Goal: Transaction & Acquisition: Purchase product/service

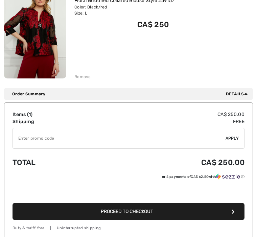
scroll to position [119, 0]
click at [143, 207] on button "Proceed to Checkout" at bounding box center [129, 211] width 232 height 17
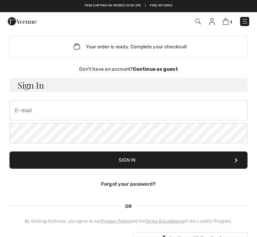
click at [149, 70] on strong "Continue as guest" at bounding box center [155, 69] width 45 height 6
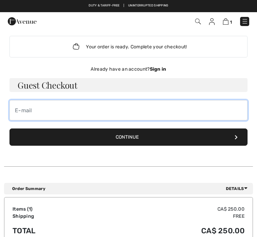
click at [24, 109] on input "email" at bounding box center [128, 110] width 238 height 20
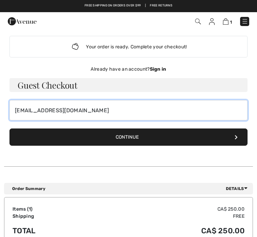
type input "[EMAIL_ADDRESS][DOMAIN_NAME]"
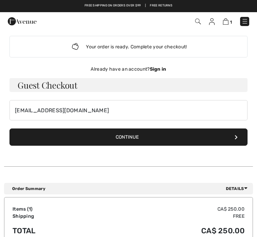
click at [157, 134] on button "Continue" at bounding box center [128, 137] width 238 height 17
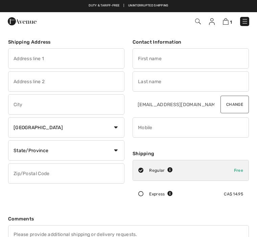
click at [30, 57] on input "text" at bounding box center [66, 58] width 116 height 20
click at [46, 105] on input "text" at bounding box center [66, 104] width 116 height 20
type input "43 peregrine Cr."
click at [118, 125] on select "Country Canada United States Afghanistan Aland Islands Albania Algeria American…" at bounding box center [66, 127] width 116 height 20
click at [21, 83] on input "text" at bounding box center [66, 81] width 116 height 20
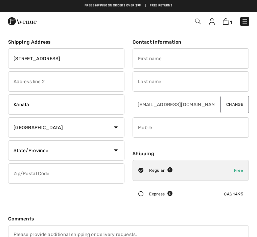
click at [40, 99] on input "Kanata" at bounding box center [66, 104] width 116 height 20
click at [35, 106] on input "Kanata" at bounding box center [66, 104] width 116 height 20
type input "Kanata"
click at [117, 148] on select "State/Province Alberta British Columbia Manitoba New Brunswick Newfoundland and…" at bounding box center [66, 150] width 116 height 20
select select "ON"
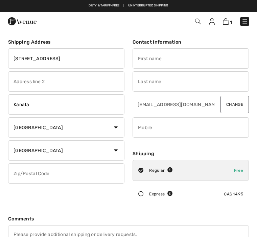
click at [24, 171] on input "text" at bounding box center [66, 173] width 116 height 20
type input "K2M2T3"
click at [38, 57] on input "43 peregrine Cr." at bounding box center [66, 58] width 116 height 20
click at [63, 62] on input "43 PEREGRINE Cr." at bounding box center [66, 58] width 116 height 20
type input "43 PEREGRINE CR."
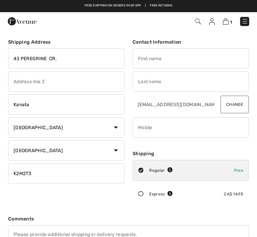
click at [98, 125] on select "Country Canada United States Afghanistan Aland Islands Albania Algeria American…" at bounding box center [66, 127] width 116 height 20
click at [146, 58] on input "text" at bounding box center [191, 58] width 116 height 20
type input "Doris"
click at [150, 81] on input "text" at bounding box center [191, 81] width 116 height 20
type input "eckland"
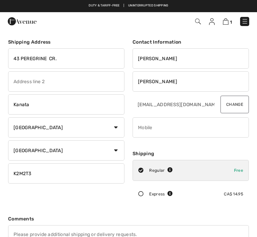
click at [146, 126] on input "phone" at bounding box center [191, 127] width 116 height 20
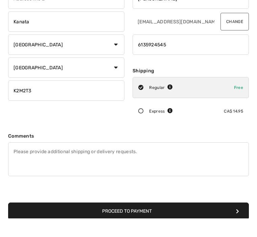
scroll to position [64, 0]
type input "6135924545"
click at [176, 221] on button "Proceed to Payment" at bounding box center [128, 229] width 241 height 17
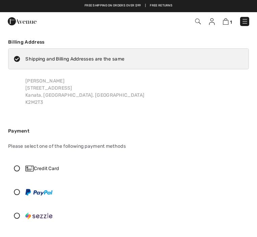
click at [17, 166] on icon at bounding box center [16, 168] width 17 height 6
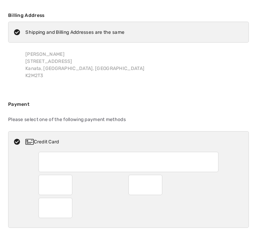
scroll to position [27, 0]
click at [118, 140] on div "Credit Card" at bounding box center [134, 141] width 219 height 7
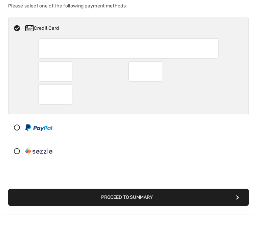
scroll to position [127, 0]
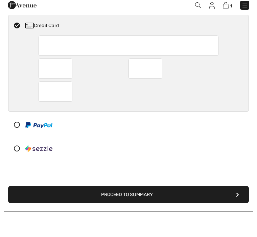
click at [169, 202] on button "Proceed to Summary" at bounding box center [128, 210] width 241 height 17
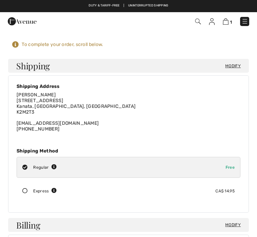
checkbox input "true"
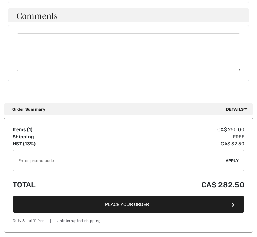
scroll to position [577, 0]
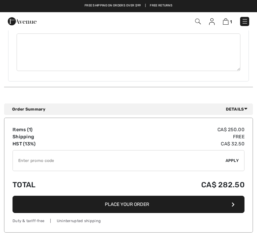
click at [165, 196] on button "Place Your Order" at bounding box center [129, 204] width 232 height 17
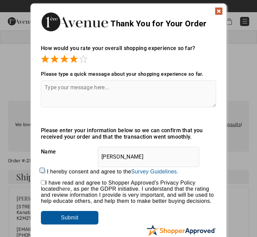
click at [222, 8] on img at bounding box center [219, 11] width 8 height 8
